Goal: Find specific page/section: Find specific page/section

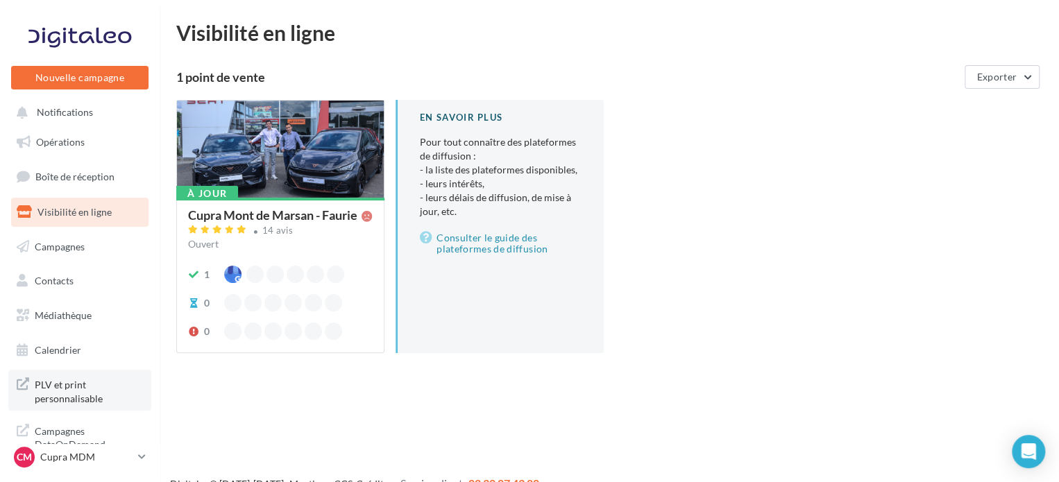
click at [47, 388] on span "PLV et print personnalisable" at bounding box center [89, 391] width 108 height 30
